Goal: Communication & Community: Ask a question

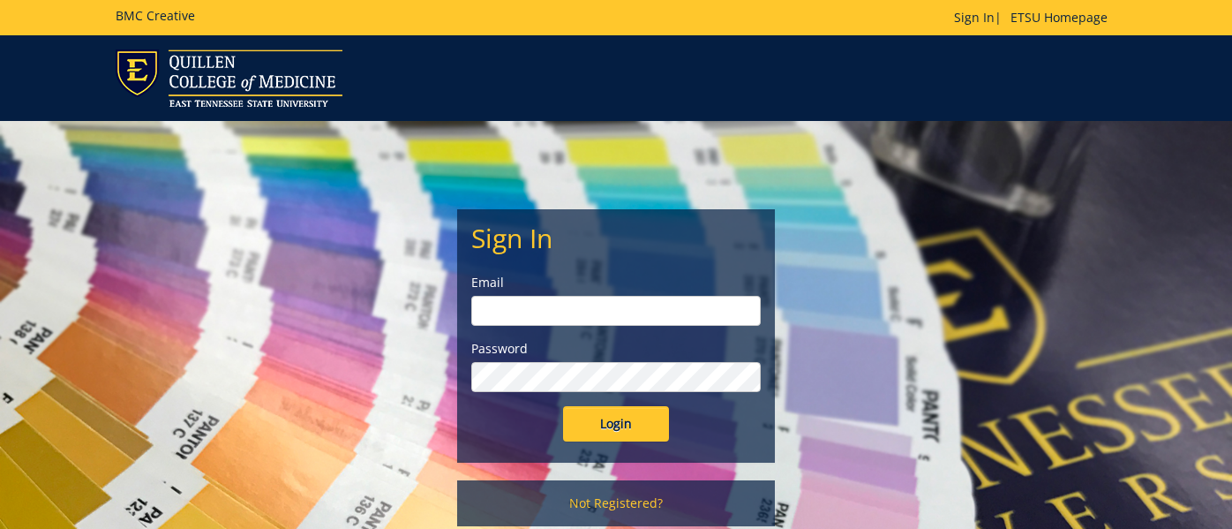
type input "[EMAIL_ADDRESS][DOMAIN_NAME]"
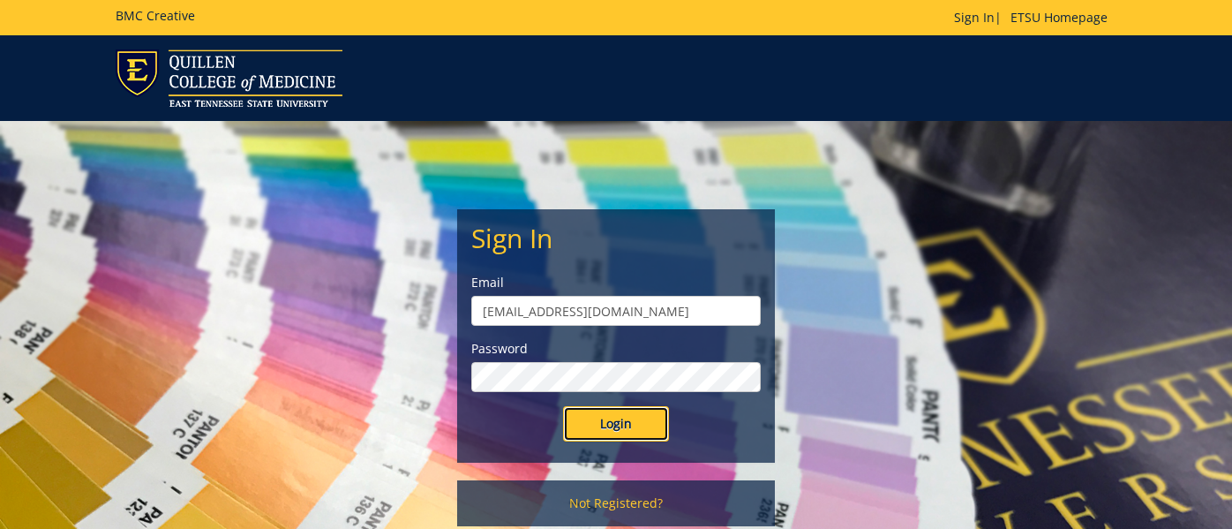
click at [611, 424] on input "Login" at bounding box center [616, 423] width 106 height 35
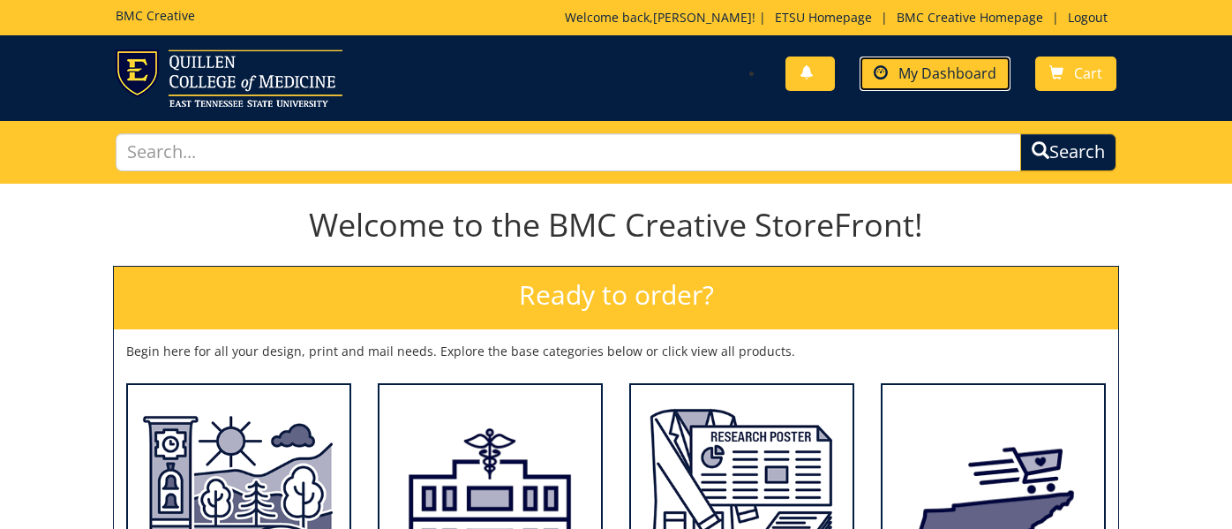
click at [923, 82] on span "My Dashboard" at bounding box center [948, 73] width 98 height 19
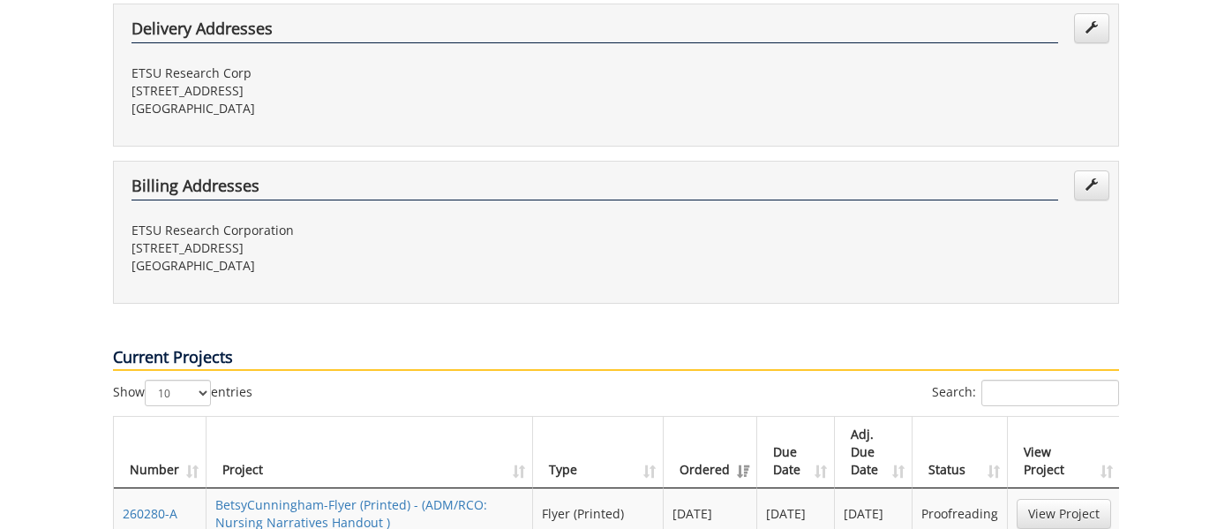
scroll to position [569, 0]
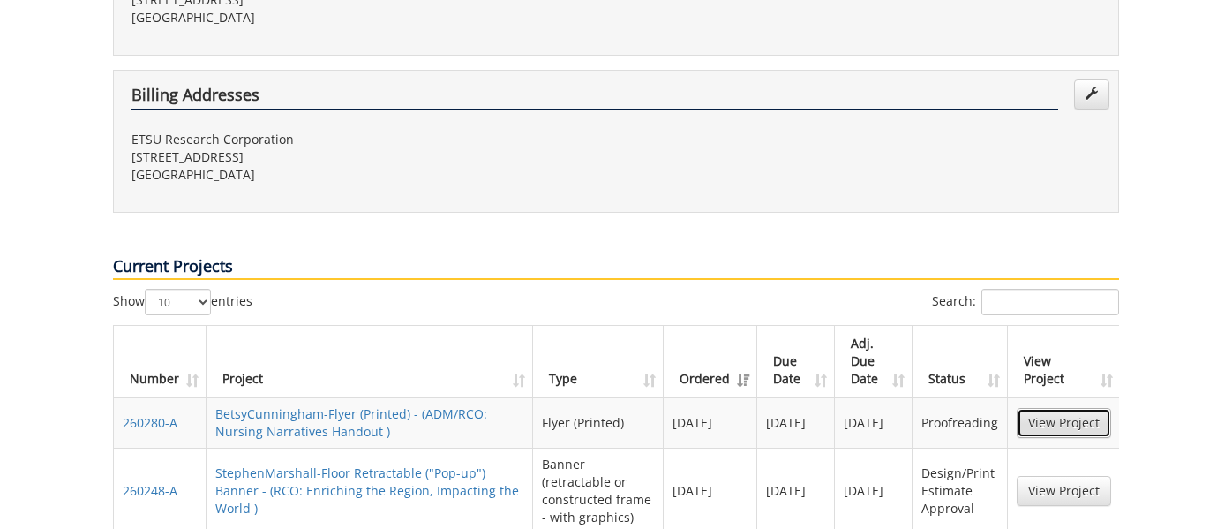
click at [1069, 408] on link "View Project" at bounding box center [1064, 423] width 94 height 30
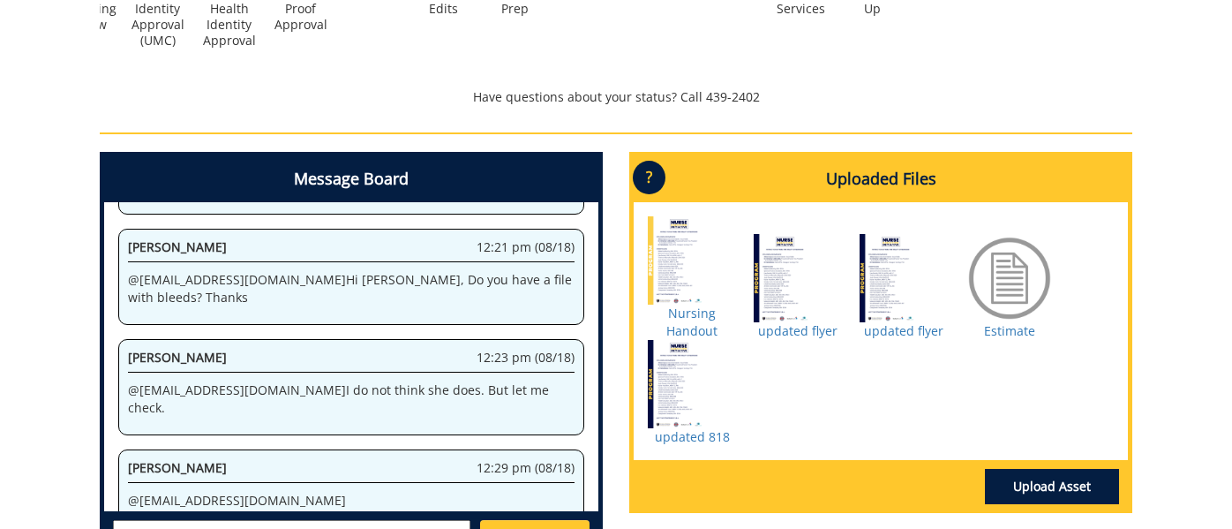
scroll to position [813, 0]
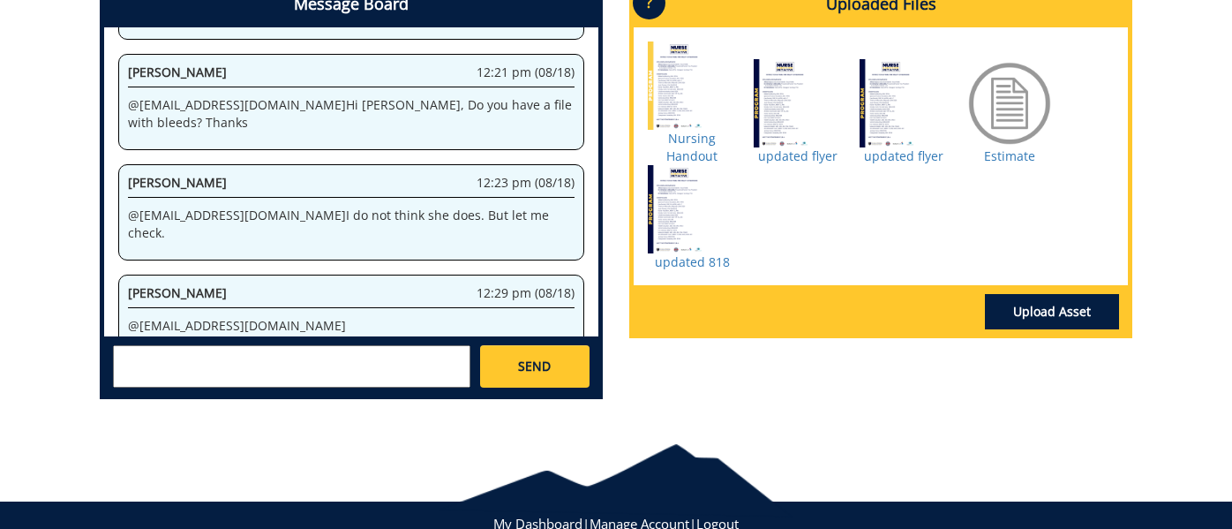
click at [276, 395] on div "Message Board System 7:42 am (08/13) Welcome to the Project Messenger. All mess…" at bounding box center [351, 188] width 503 height 422
click at [267, 373] on textarea at bounding box center [292, 366] width 358 height 42
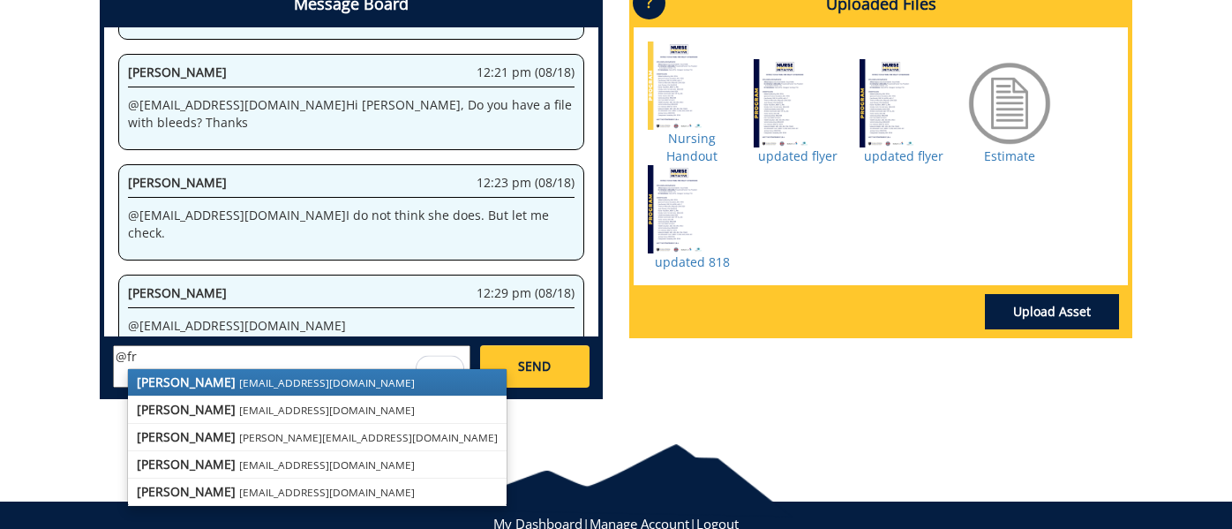
click at [239, 379] on small "[EMAIL_ADDRESS][DOMAIN_NAME]" at bounding box center [327, 382] width 176 height 14
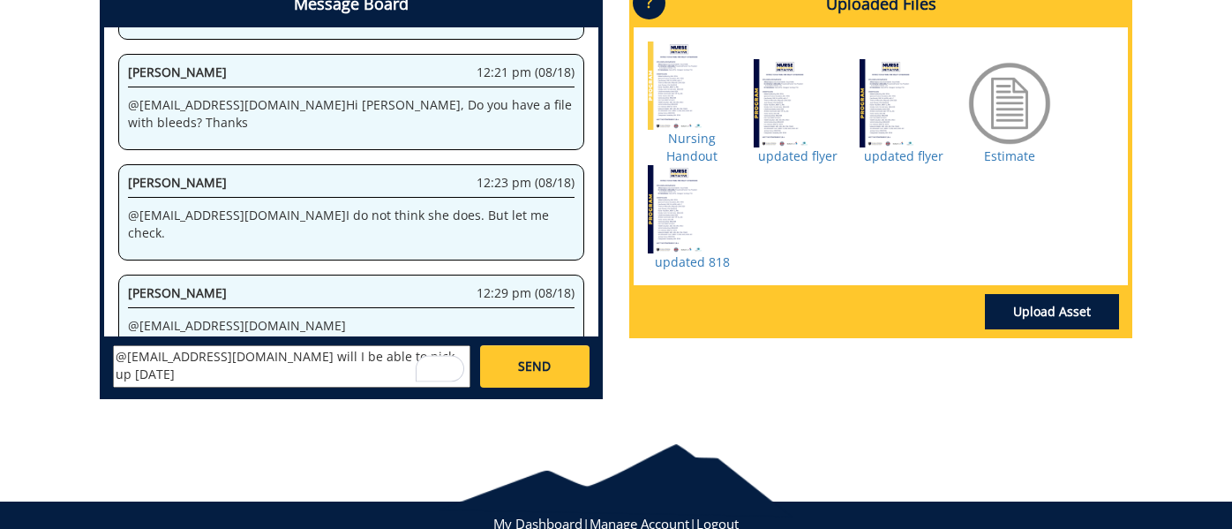
type textarea "@[EMAIL_ADDRESS][DOMAIN_NAME] will I be able to pick up [DATE]"
click at [531, 358] on span "SEND" at bounding box center [534, 367] width 33 height 18
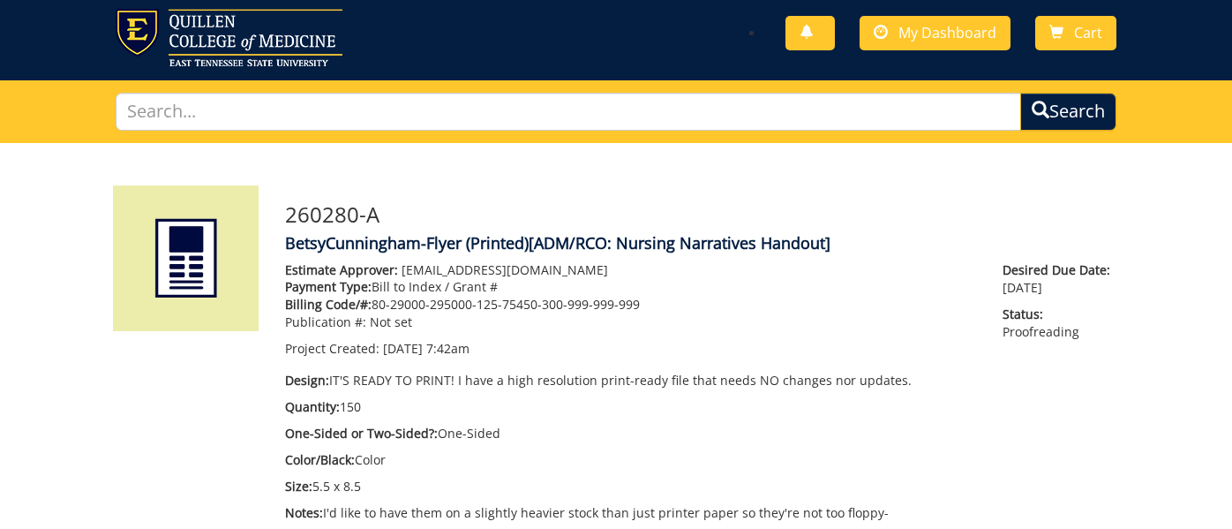
scroll to position [0, 0]
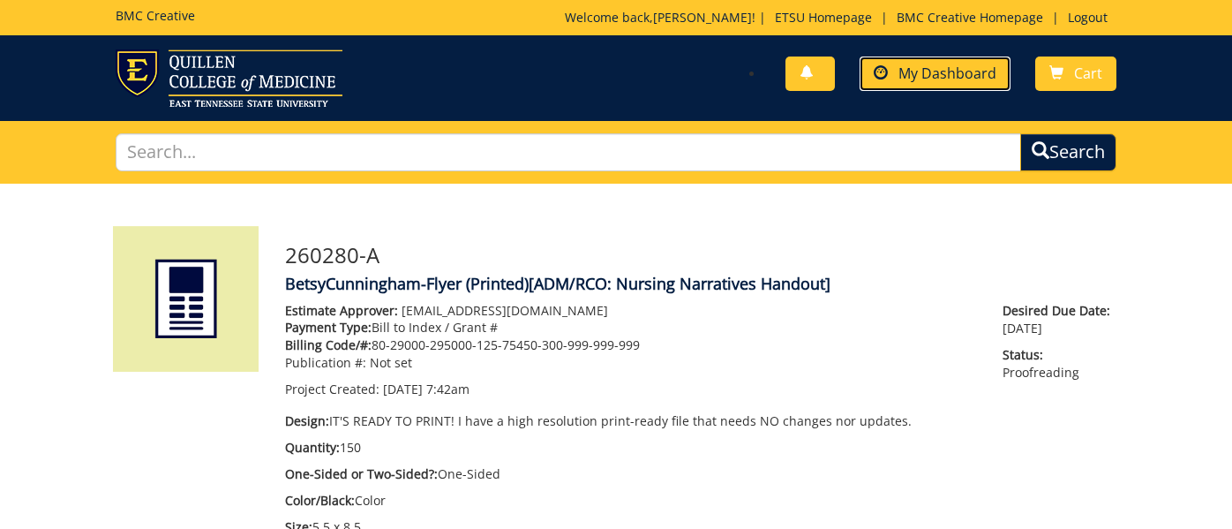
click at [940, 71] on span "My Dashboard" at bounding box center [948, 73] width 98 height 19
